Goal: Check status

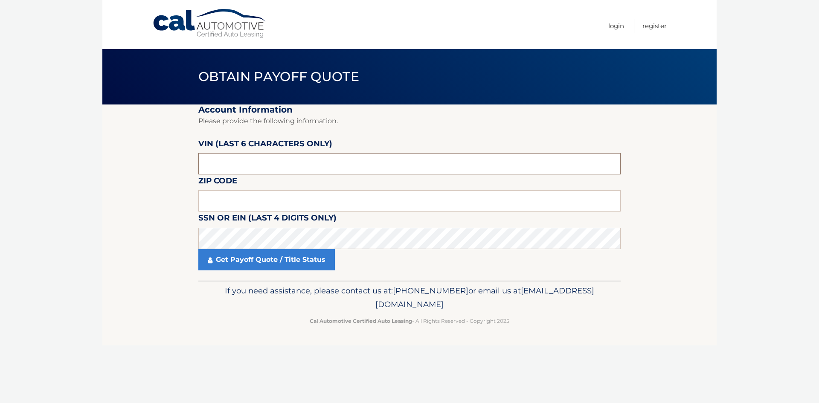
click at [268, 159] on input "text" at bounding box center [409, 163] width 422 height 21
click at [345, 158] on input "text" at bounding box center [409, 163] width 422 height 21
paste input "494507"
type input "494507"
click at [221, 199] on input "text" at bounding box center [409, 200] width 422 height 21
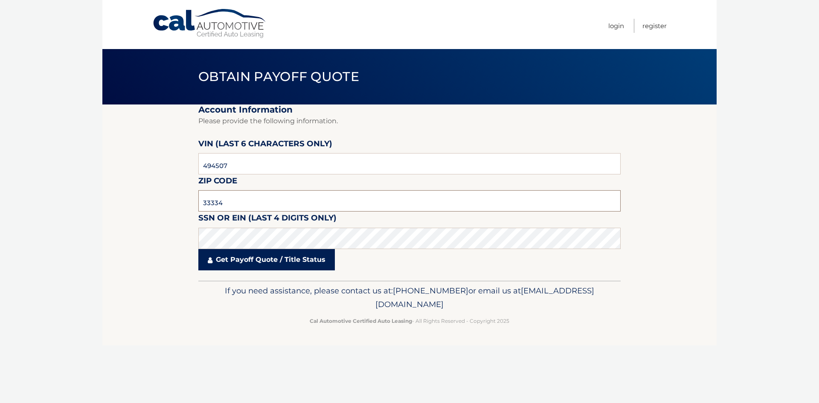
type input "33334"
click at [246, 252] on link "Get Payoff Quote / Title Status" at bounding box center [266, 259] width 136 height 21
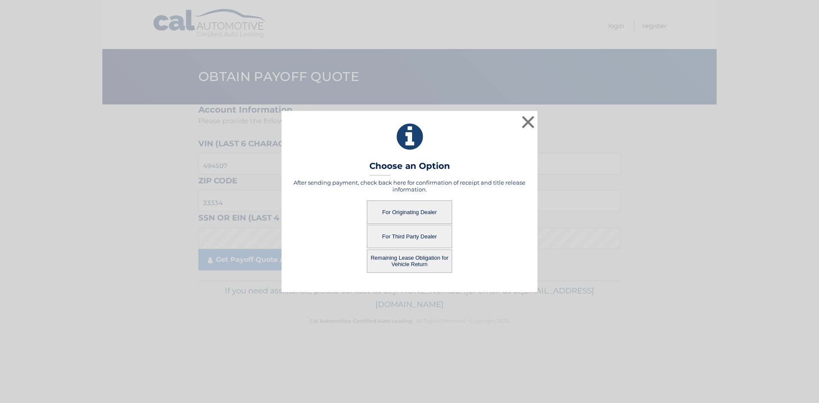
click at [416, 211] on button "For Originating Dealer" at bounding box center [409, 211] width 85 height 23
click at [426, 212] on button "For Originating Dealer" at bounding box center [409, 211] width 85 height 23
click at [417, 260] on button "Remaining Lease Obligation for Vehicle Return" at bounding box center [409, 260] width 85 height 23
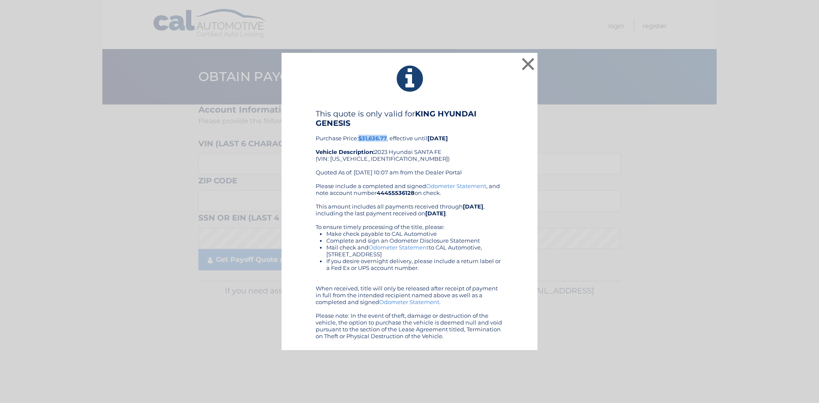
drag, startPoint x: 388, startPoint y: 137, endPoint x: 359, endPoint y: 137, distance: 28.6
click at [359, 137] on div "This quote is only valid for KING HYUNDAI GENESIS Purchase Price: $31,636.77 , …" at bounding box center [410, 145] width 188 height 73
click at [362, 138] on b "$31,636.77" at bounding box center [372, 138] width 29 height 7
drag, startPoint x: 363, startPoint y: 137, endPoint x: 388, endPoint y: 138, distance: 24.7
click at [387, 138] on b "$31,636.77" at bounding box center [372, 138] width 29 height 7
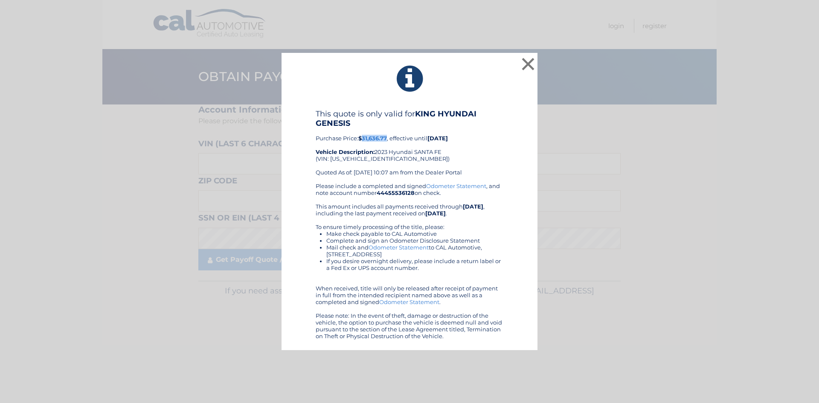
copy b "31,636.77"
click at [526, 67] on button "×" at bounding box center [527, 63] width 17 height 17
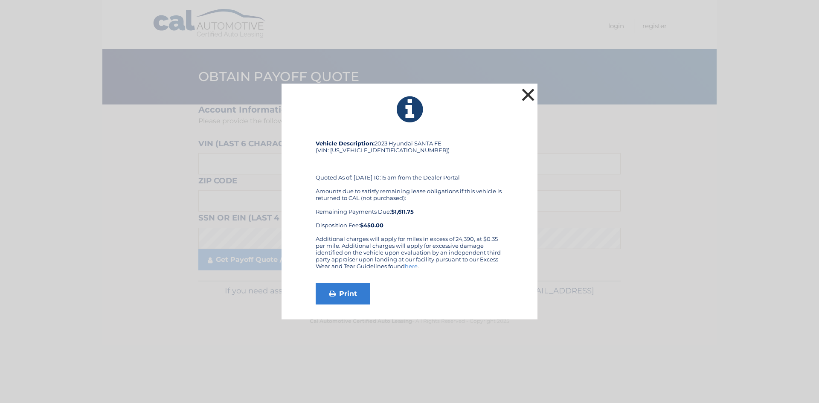
click at [532, 95] on button "×" at bounding box center [527, 94] width 17 height 17
